Goal: Task Accomplishment & Management: Manage account settings

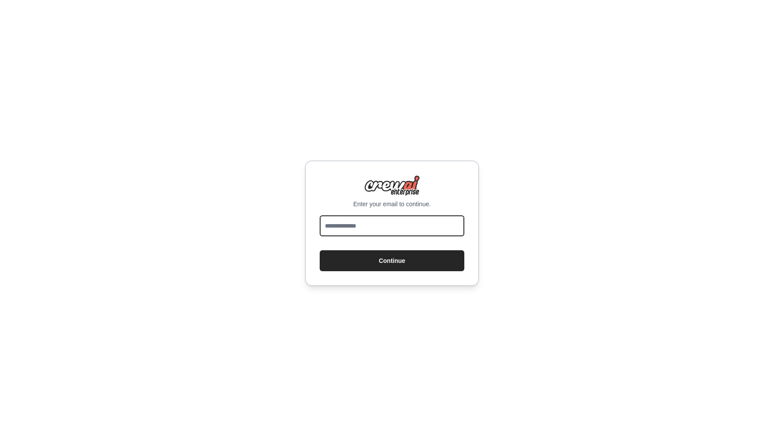
click at [404, 232] on input "email" at bounding box center [392, 225] width 145 height 21
type input "**********"
click at [392, 260] on button "Continue" at bounding box center [392, 260] width 145 height 21
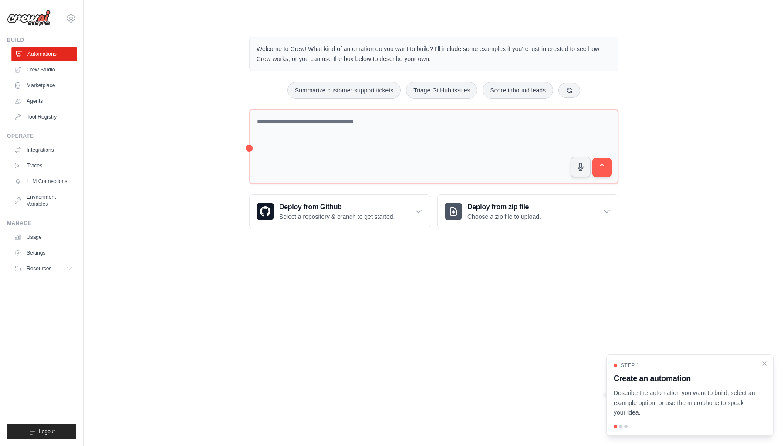
click at [41, 60] on link "Automations" at bounding box center [44, 54] width 66 height 14
click at [37, 74] on link "Crew Studio" at bounding box center [44, 70] width 66 height 14
click at [47, 72] on link "Crew Studio" at bounding box center [44, 70] width 66 height 14
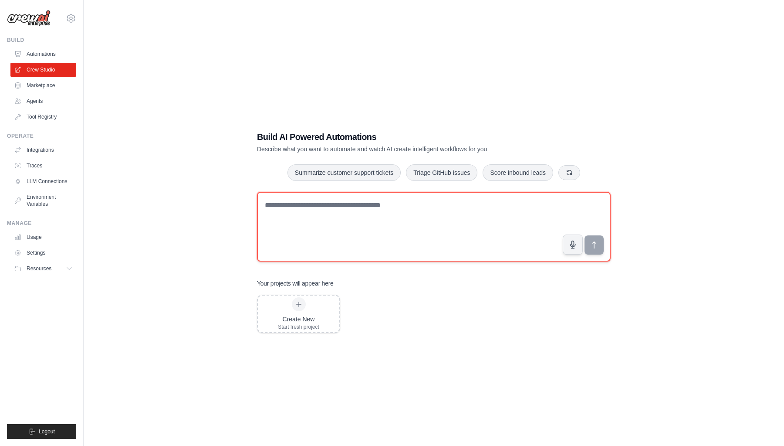
click at [332, 226] on textarea at bounding box center [434, 227] width 354 height 70
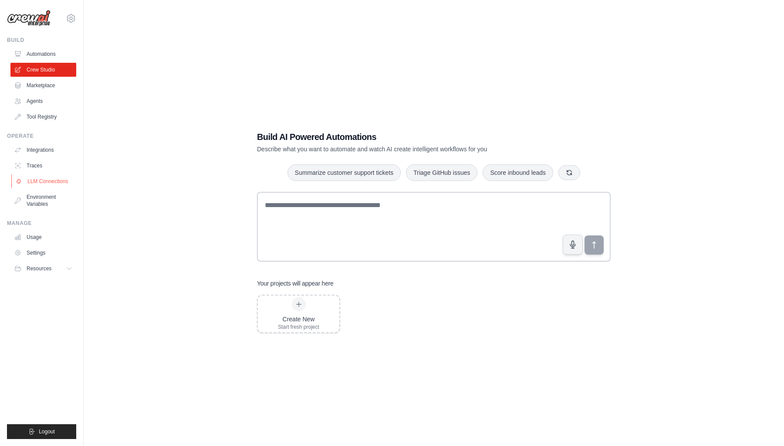
click at [43, 179] on link "LLM Connections" at bounding box center [44, 181] width 66 height 14
click at [51, 182] on link "LLM Connections" at bounding box center [44, 181] width 66 height 14
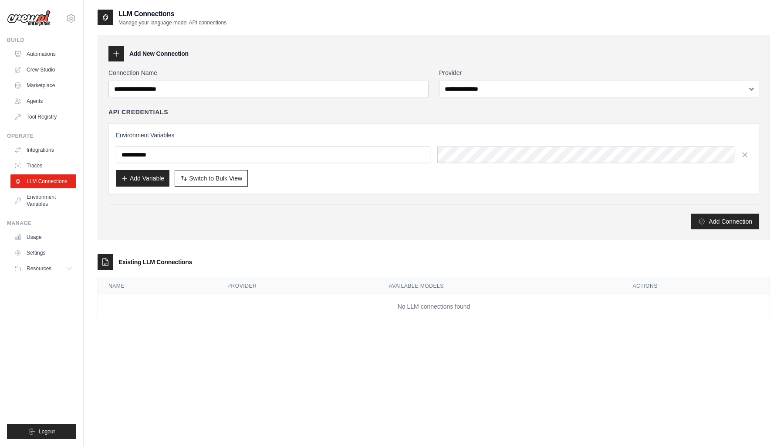
click at [322, 228] on div "Add Connection" at bounding box center [433, 221] width 651 height 16
click at [42, 20] on img at bounding box center [29, 18] width 44 height 17
click at [71, 15] on icon at bounding box center [71, 18] width 10 height 10
click at [58, 60] on link "Settings" at bounding box center [71, 59] width 77 height 16
